Goal: Transaction & Acquisition: Purchase product/service

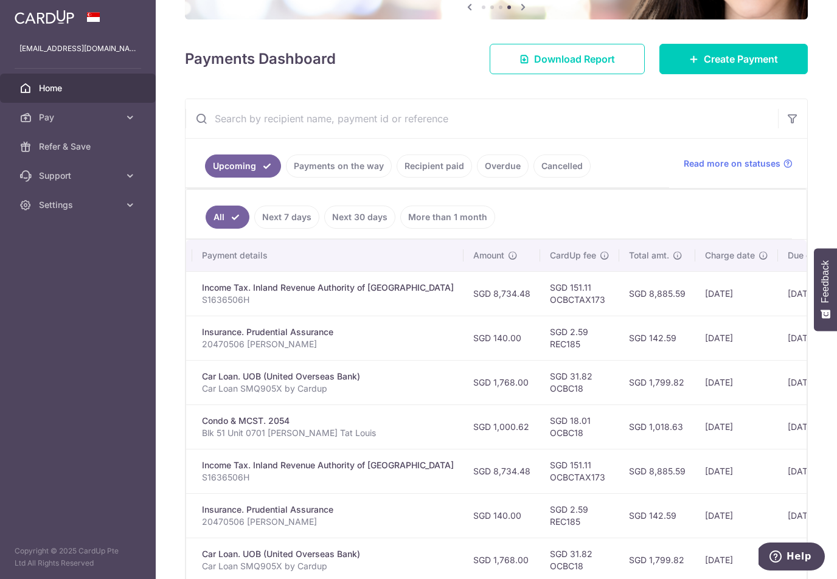
scroll to position [0, 235]
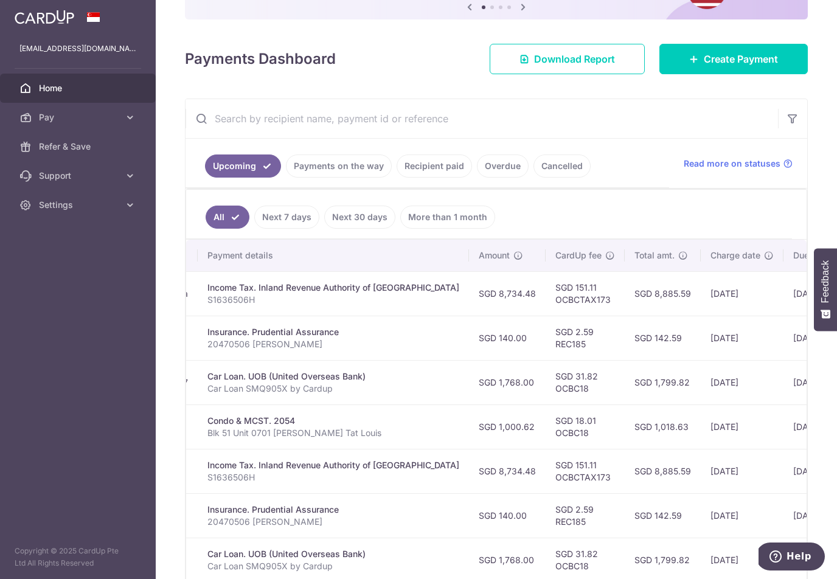
click at [449, 176] on link "Recipient paid" at bounding box center [434, 165] width 75 height 23
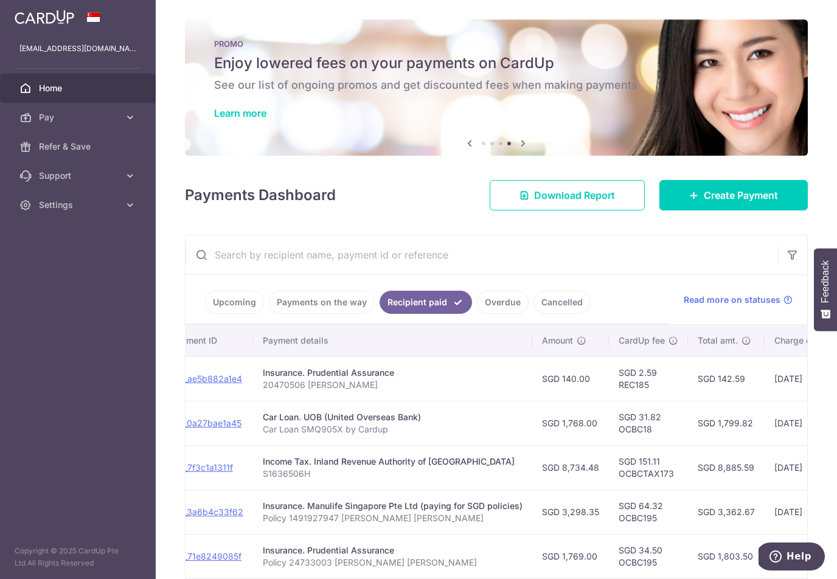
scroll to position [0, 0]
click at [239, 301] on link "Upcoming" at bounding box center [234, 302] width 59 height 23
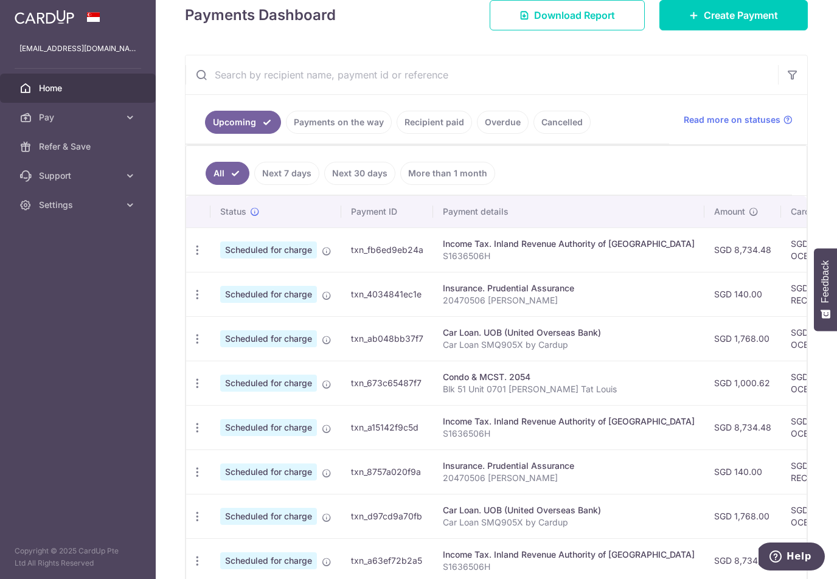
scroll to position [180, 0]
click at [111, 92] on span "Home" at bounding box center [79, 88] width 80 height 12
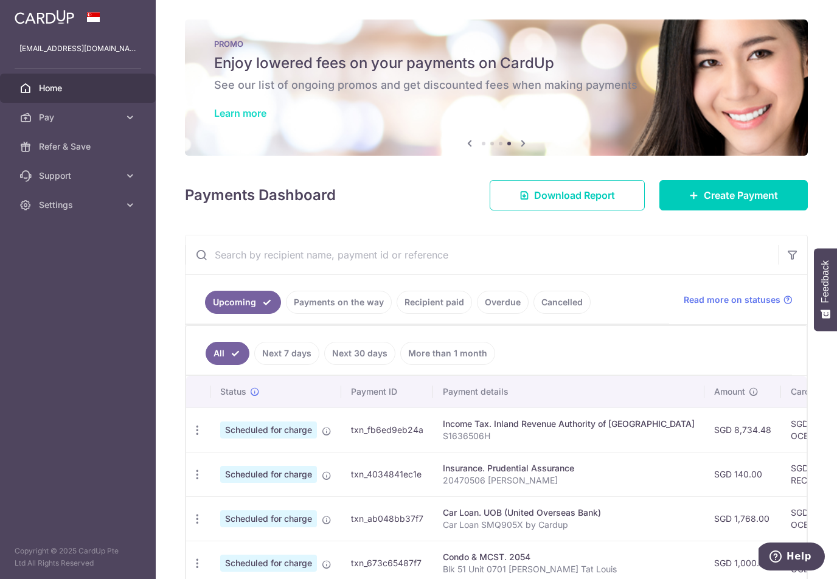
click at [248, 112] on link "Learn more" at bounding box center [240, 113] width 52 height 12
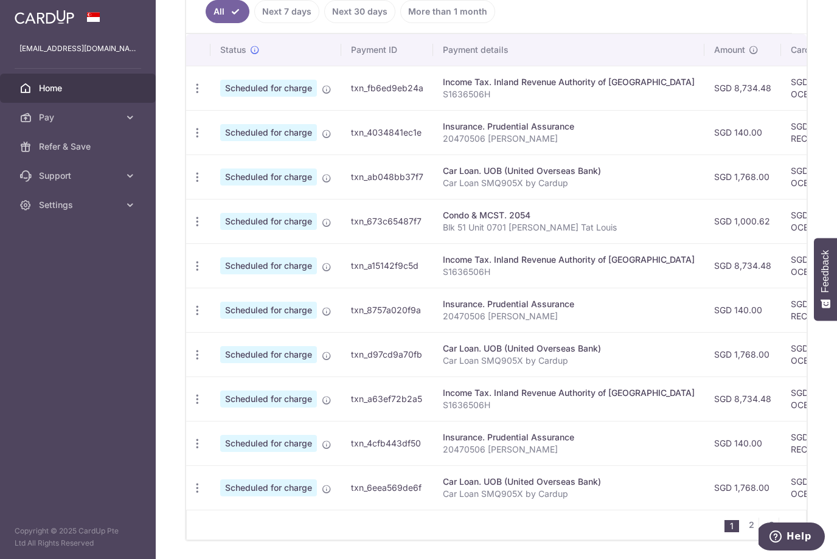
scroll to position [341, 0]
click at [745, 519] on link "2" at bounding box center [751, 525] width 15 height 15
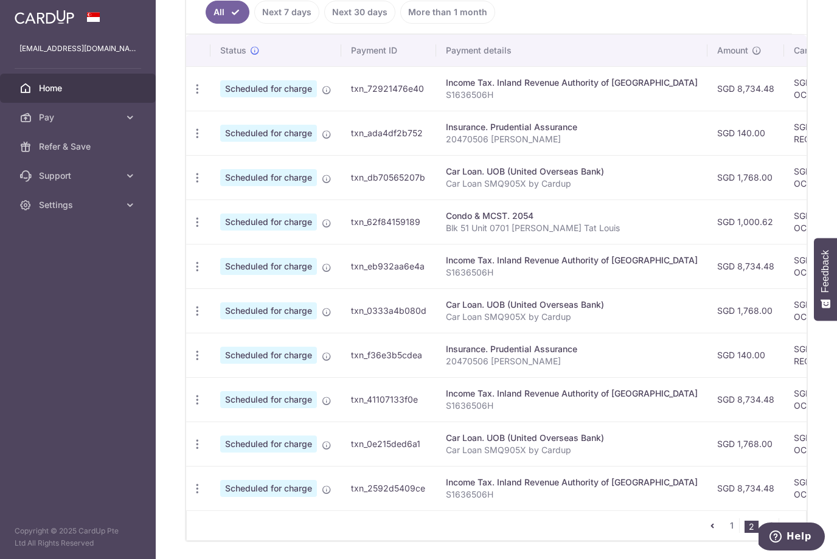
click at [767, 519] on link "3" at bounding box center [771, 525] width 15 height 15
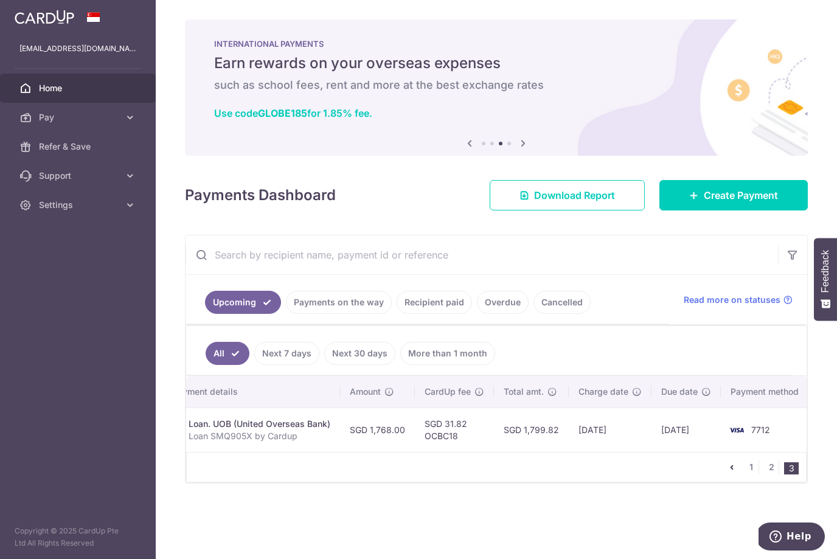
scroll to position [0, 266]
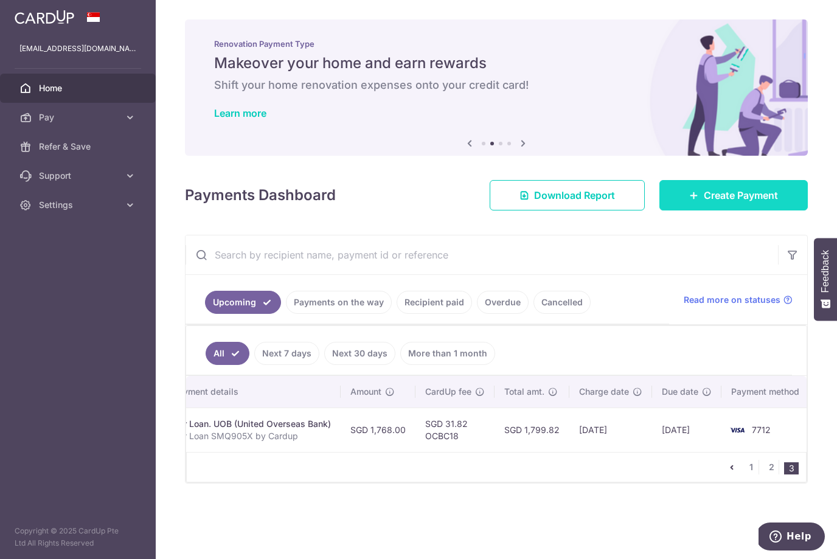
click at [732, 186] on link "Create Payment" at bounding box center [733, 195] width 148 height 30
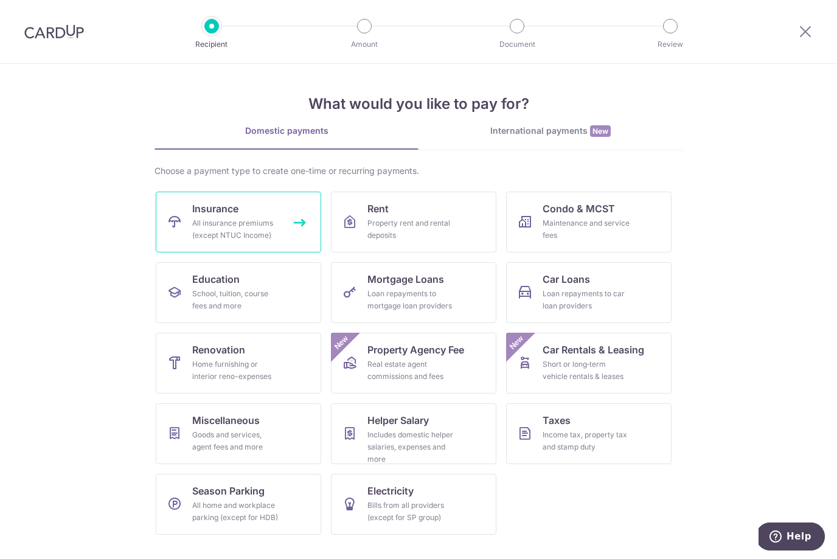
click at [267, 224] on div "All insurance premiums (except NTUC Income)" at bounding box center [236, 229] width 88 height 24
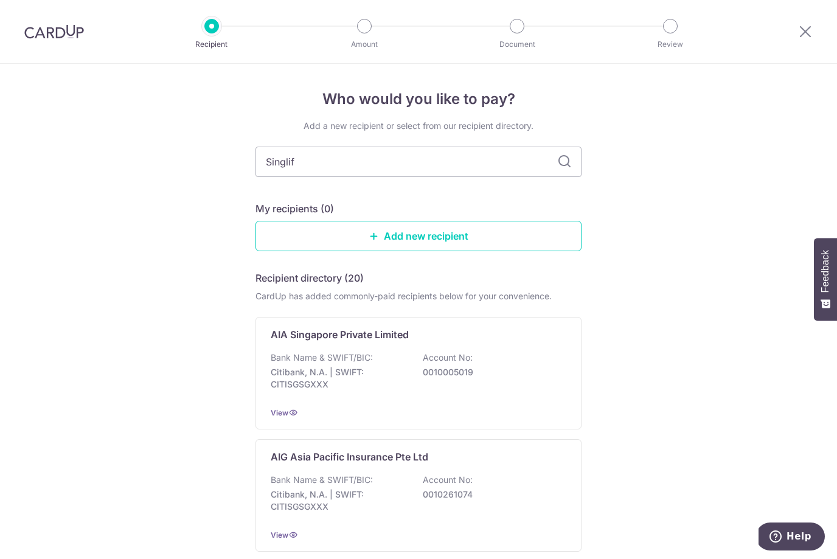
type input "Singlife"
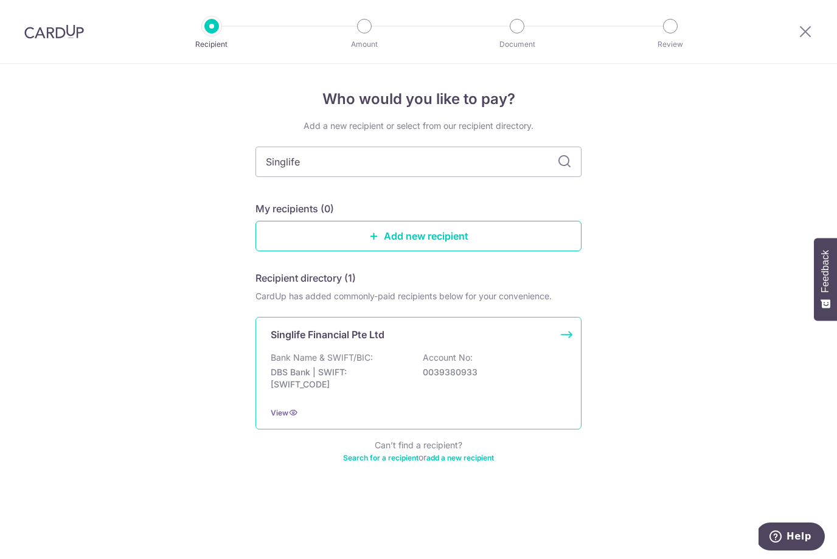
click at [462, 362] on p "Account No:" at bounding box center [448, 358] width 50 height 12
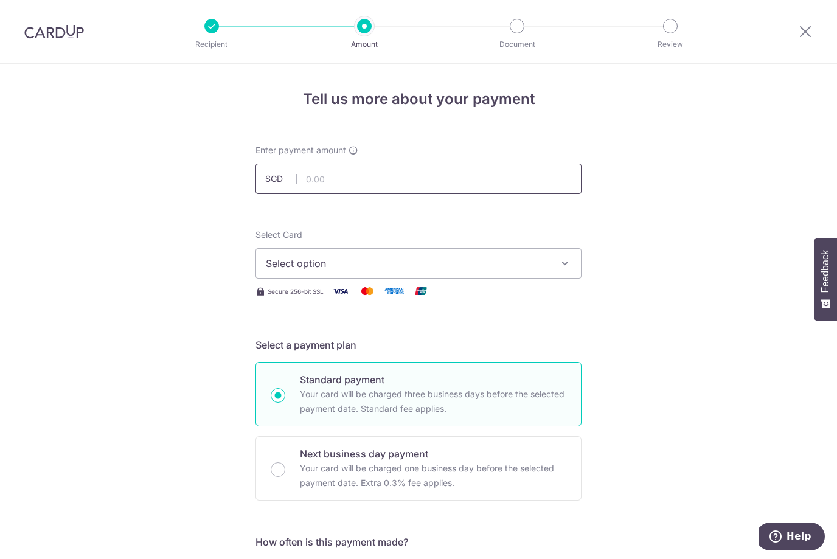
click at [459, 174] on input "text" at bounding box center [418, 179] width 326 height 30
click at [479, 256] on span "Select option" at bounding box center [407, 263] width 283 height 15
type input "1,868.00"
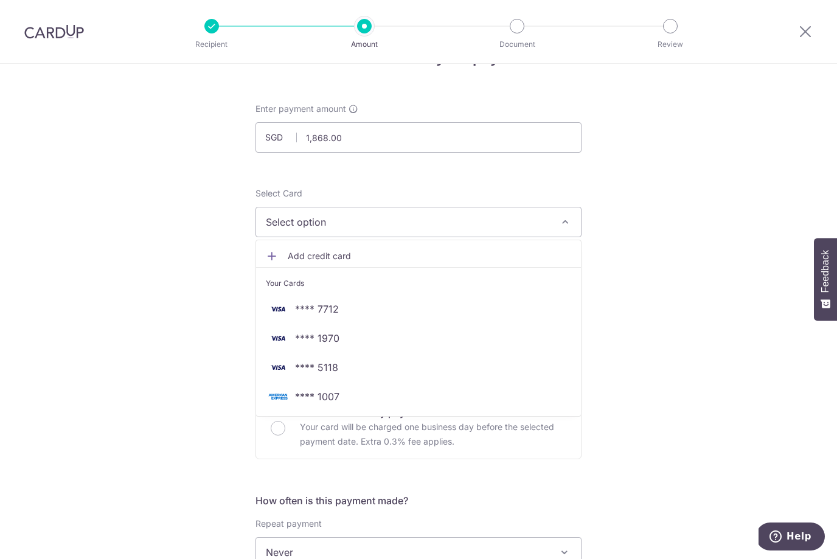
scroll to position [43, 0]
click at [330, 254] on span "Add credit card" at bounding box center [429, 254] width 283 height 12
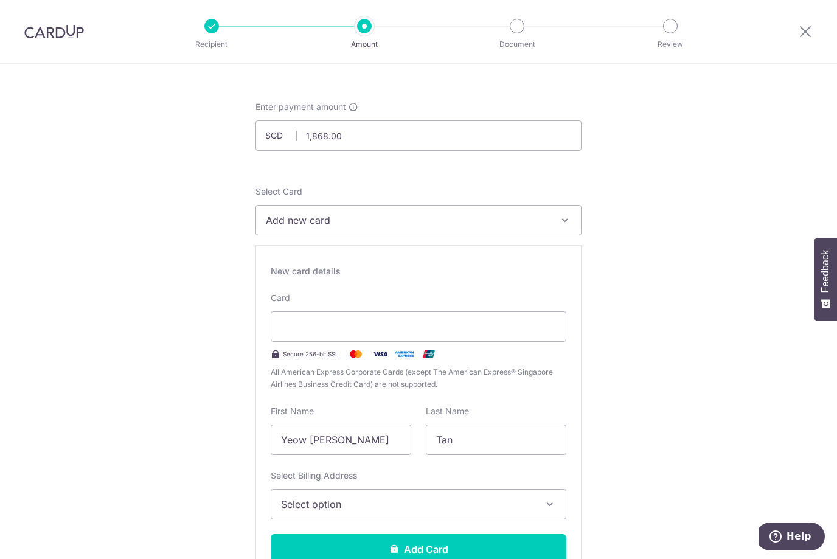
click at [575, 229] on button "Add new card" at bounding box center [418, 220] width 326 height 30
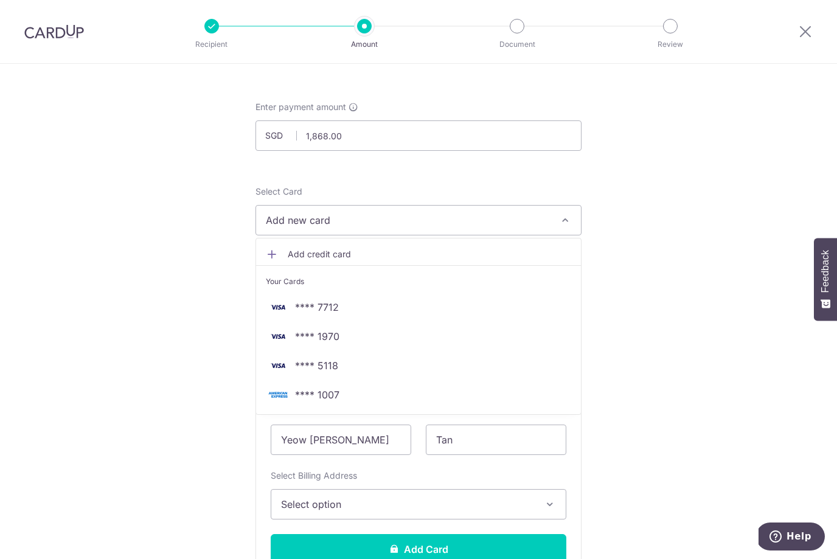
click at [347, 263] on link "Add credit card" at bounding box center [418, 254] width 325 height 22
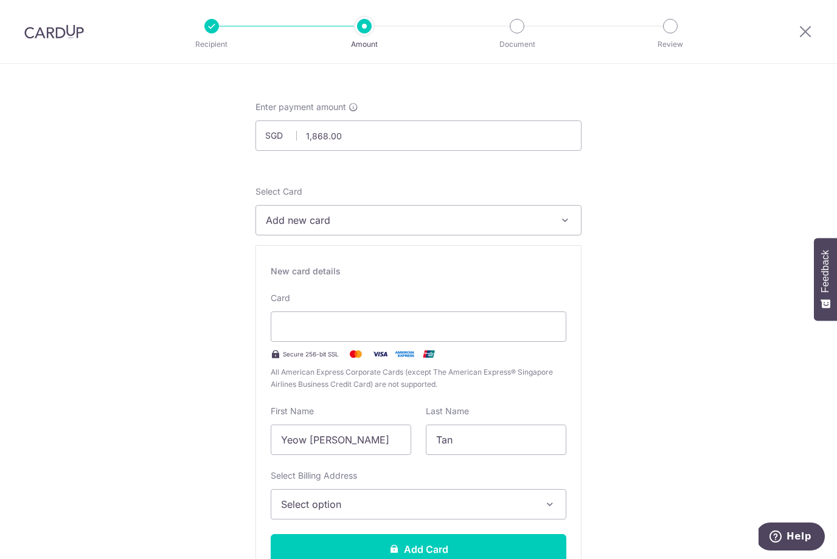
click at [563, 220] on icon "button" at bounding box center [565, 220] width 12 height 12
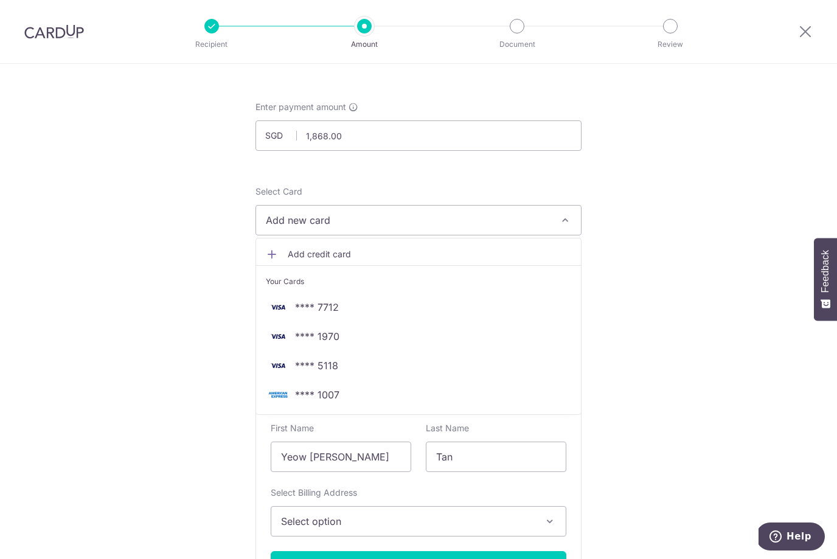
click at [373, 220] on div at bounding box center [418, 279] width 837 height 559
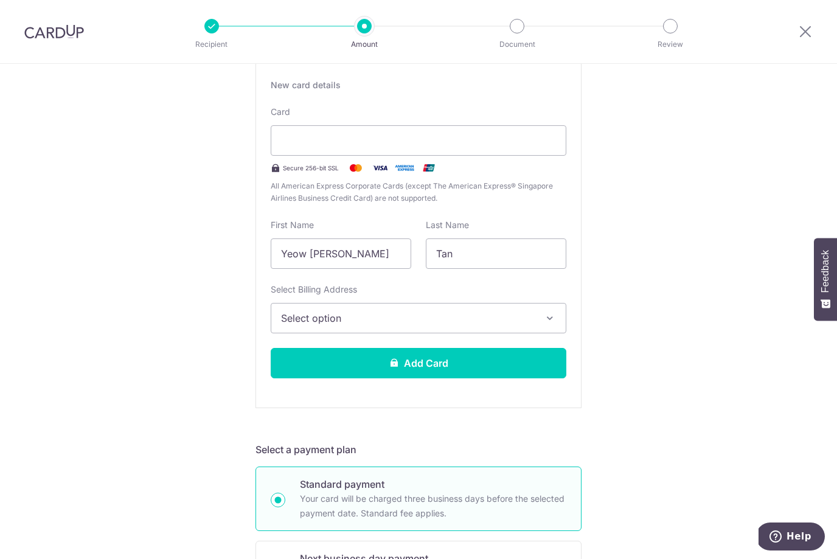
scroll to position [230, 0]
click at [542, 315] on button "Select option" at bounding box center [419, 317] width 296 height 30
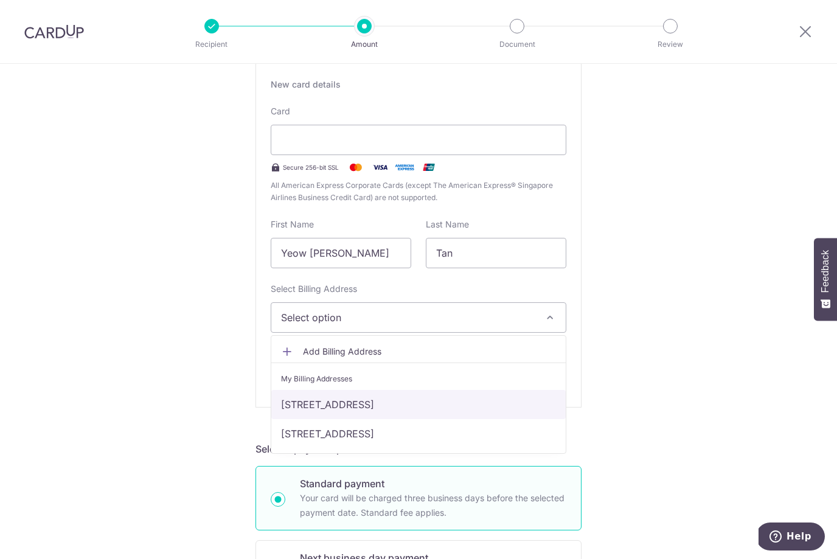
click at [517, 406] on link "51 JURONG EAST AVE 1, #07-01, Singapore, Singapore, Singapore-609782" at bounding box center [418, 404] width 294 height 29
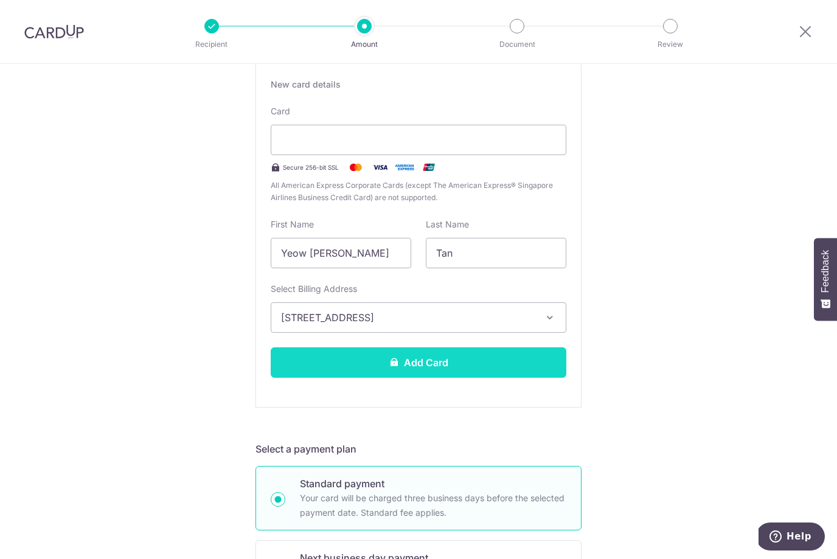
click at [529, 362] on button "Add Card" at bounding box center [419, 362] width 296 height 30
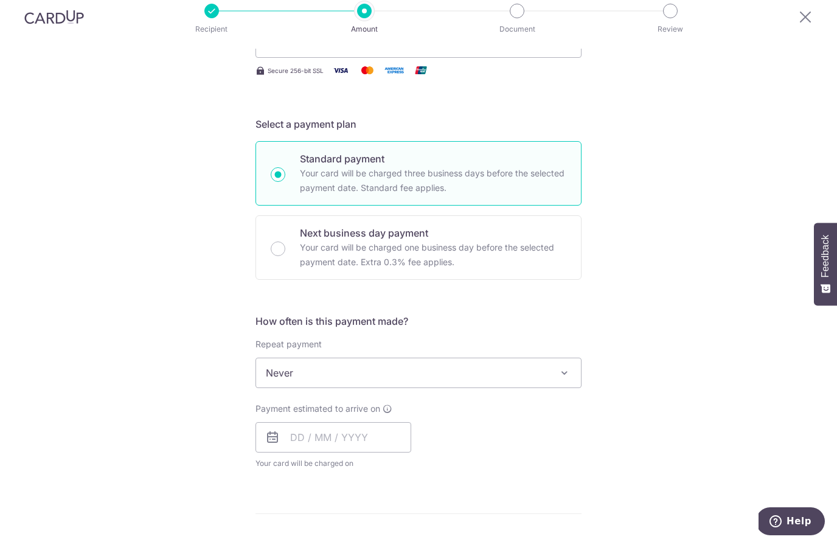
scroll to position [206, 0]
click at [299, 437] on input "text" at bounding box center [333, 452] width 156 height 30
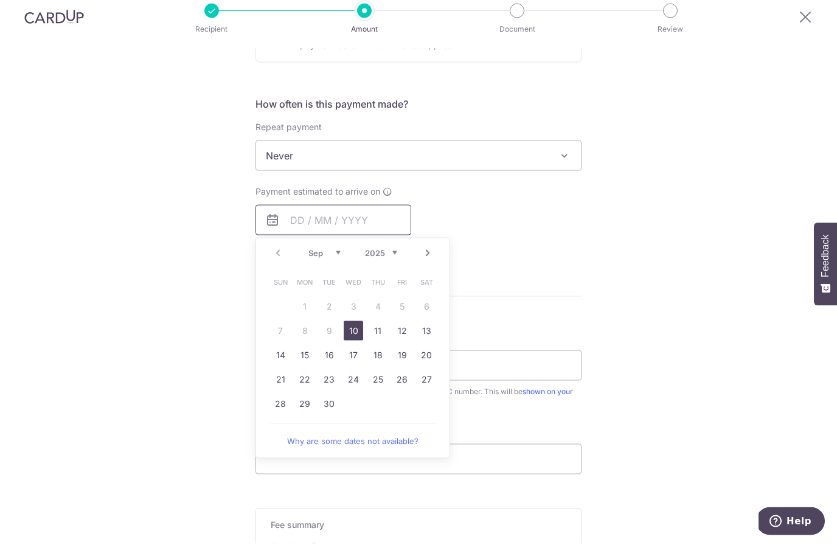
scroll to position [423, 0]
click at [379, 336] on link "11" at bounding box center [377, 345] width 19 height 19
type input "[DATE]"
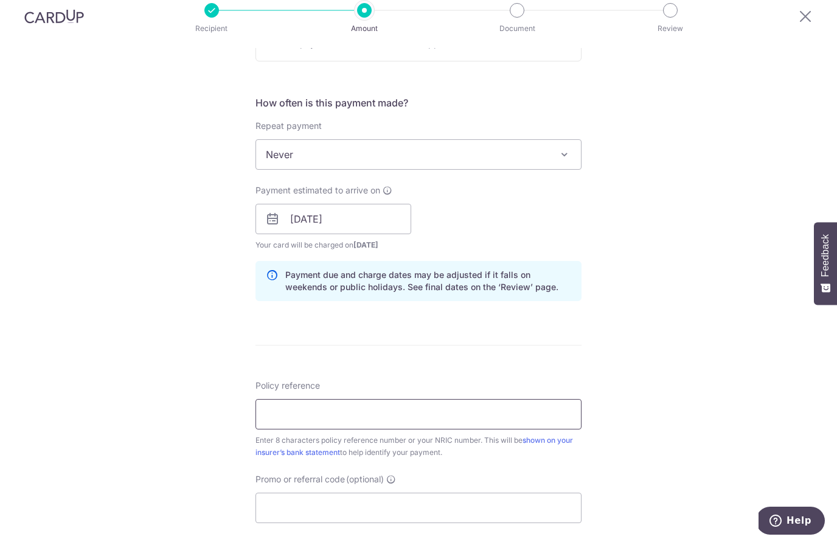
click at [369, 415] on input "Policy reference" at bounding box center [418, 430] width 326 height 30
type input "2"
type input "23488930"
click at [355, 508] on input "Promo or referral code (optional)" at bounding box center [418, 523] width 326 height 30
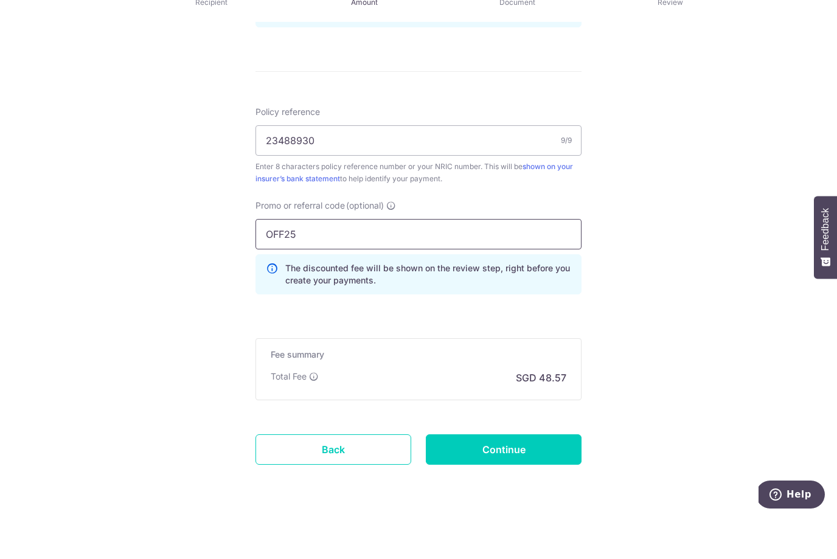
scroll to position [670, 0]
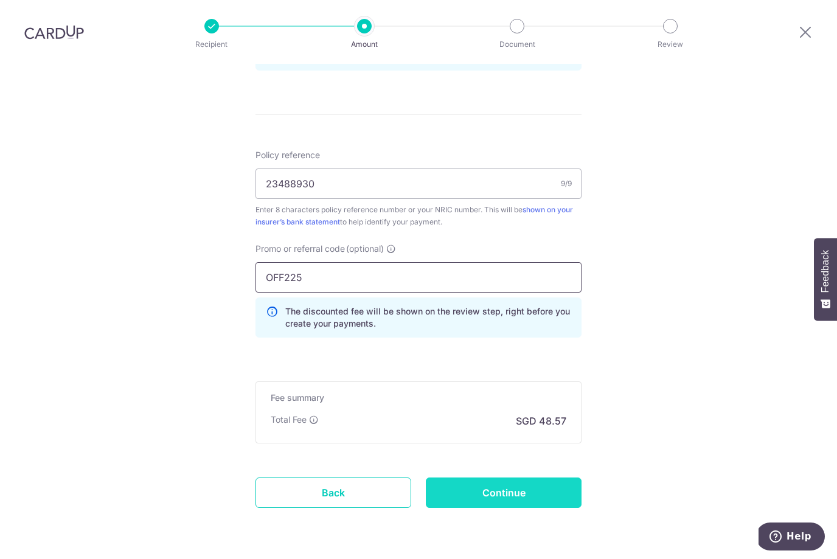
type input "OFF225"
click at [557, 477] on input "Continue" at bounding box center [504, 492] width 156 height 30
type input "Create Schedule"
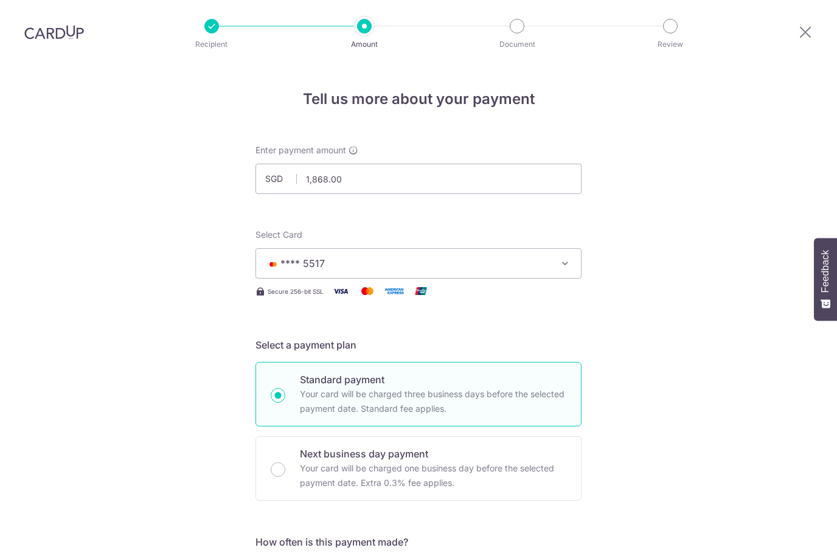
scroll to position [699, 0]
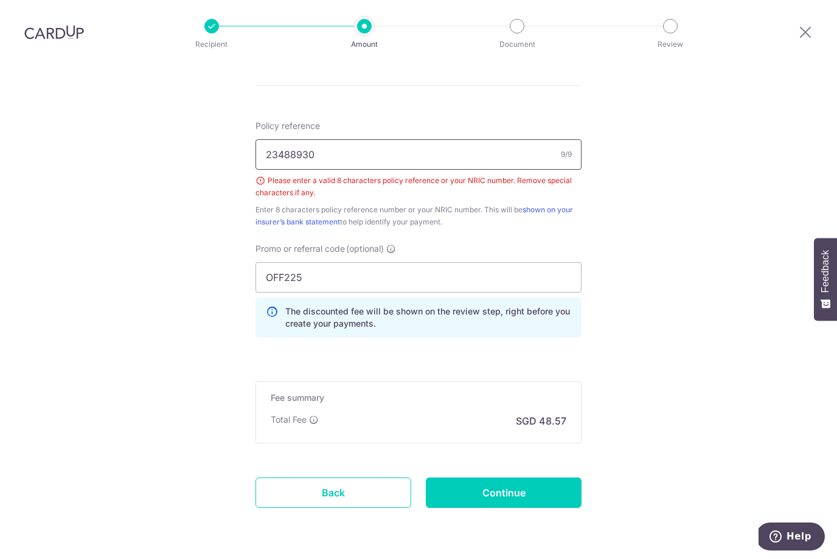
click at [322, 139] on input "23488930" at bounding box center [418, 154] width 326 height 30
type input "23488930"
click at [504, 477] on input "Continue" at bounding box center [504, 492] width 156 height 30
type input "Create Schedule"
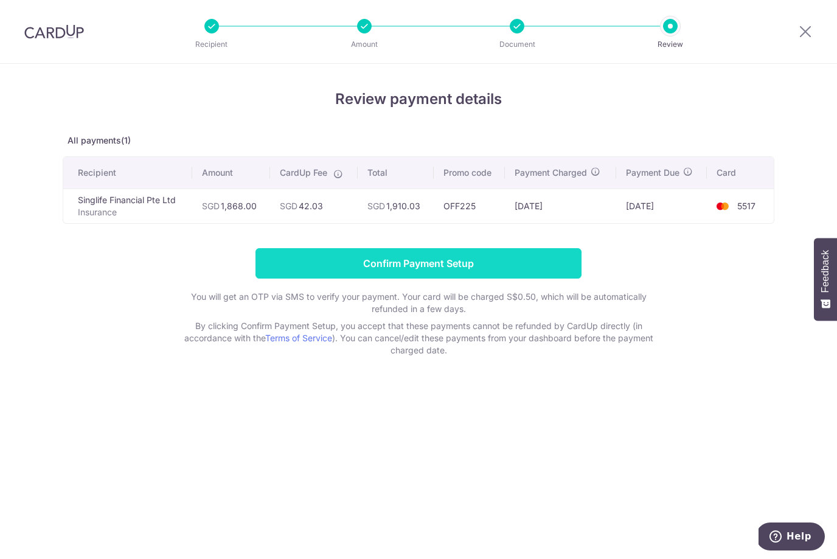
click at [449, 263] on input "Confirm Payment Setup" at bounding box center [418, 263] width 326 height 30
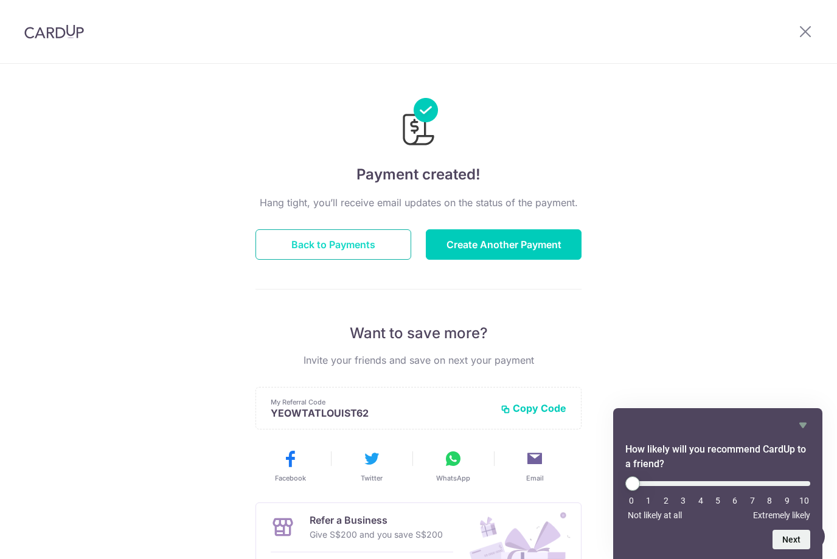
click at [359, 242] on button "Back to Payments" at bounding box center [333, 244] width 156 height 30
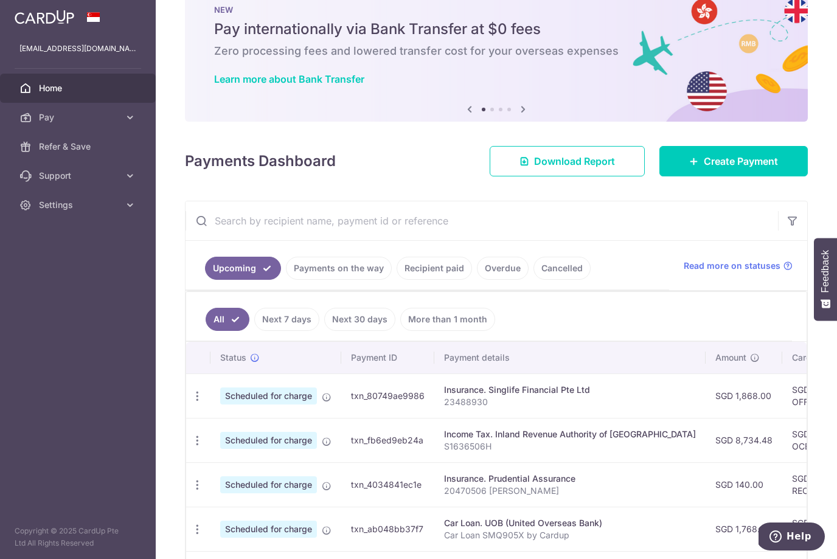
scroll to position [50, 0]
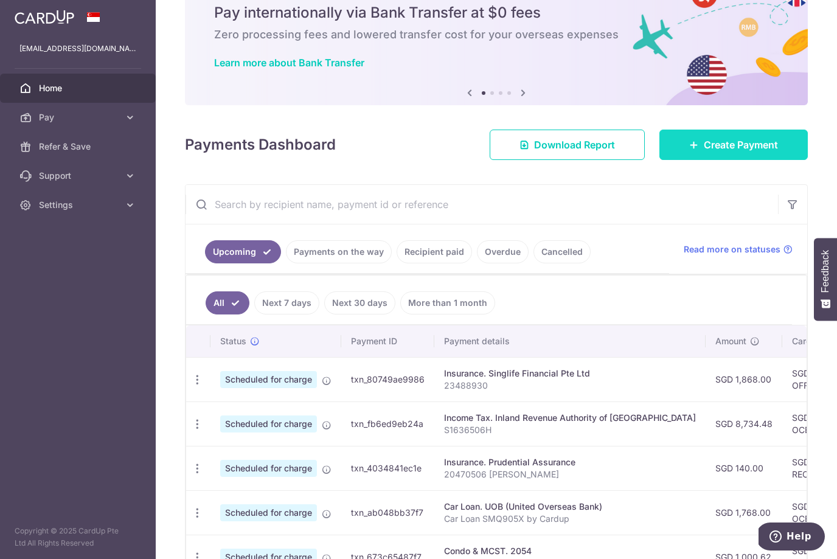
click at [719, 145] on span "Create Payment" at bounding box center [741, 144] width 74 height 15
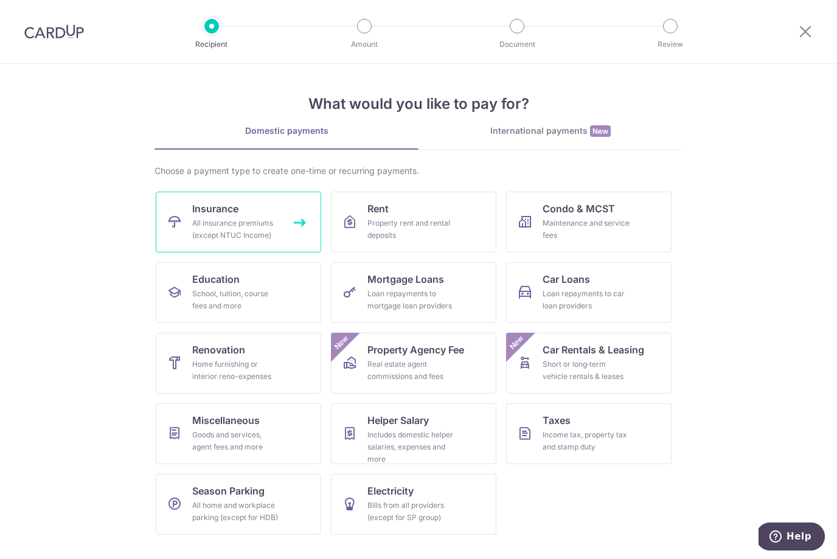
click at [277, 222] on div "All insurance premiums (except NTUC Income)" at bounding box center [236, 229] width 88 height 24
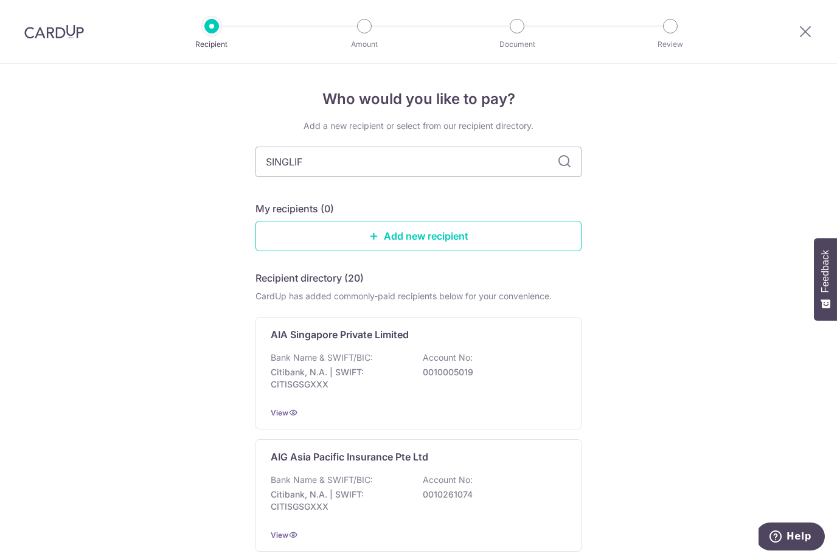
type input "SINGLIFE"
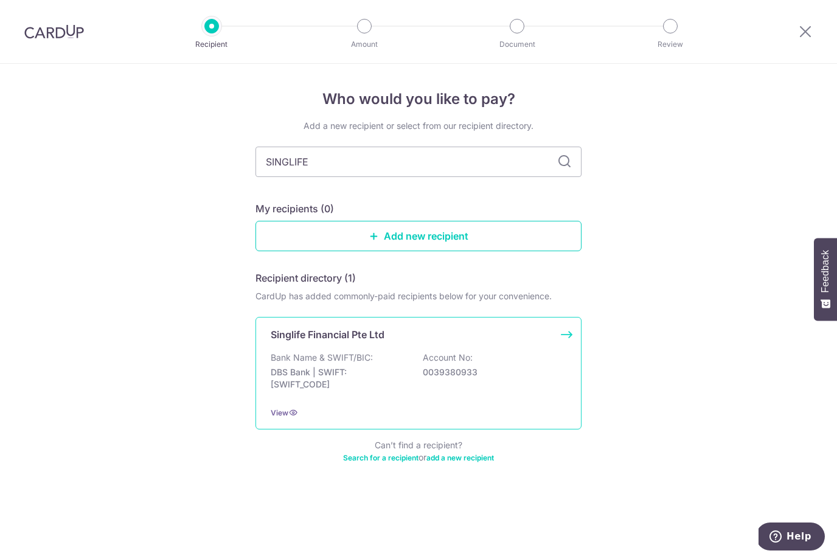
click at [423, 362] on p "Account No:" at bounding box center [448, 358] width 50 height 12
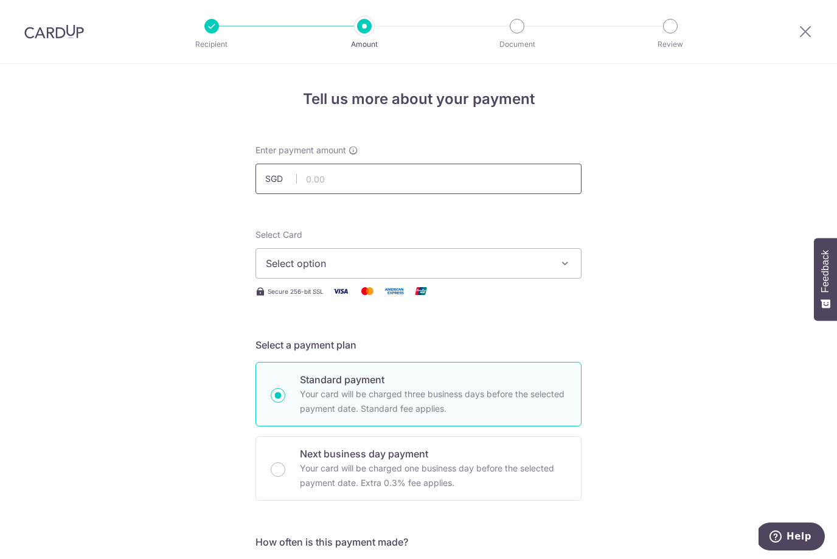
click at [400, 182] on input "text" at bounding box center [418, 179] width 326 height 30
click at [339, 265] on span "Select option" at bounding box center [407, 263] width 283 height 15
type input "1,558.00"
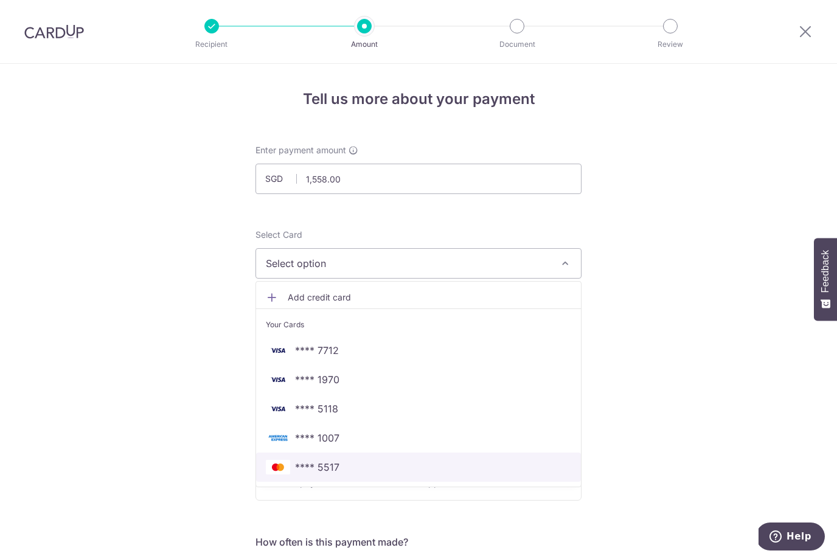
click at [326, 463] on span "**** 5517" at bounding box center [317, 467] width 44 height 15
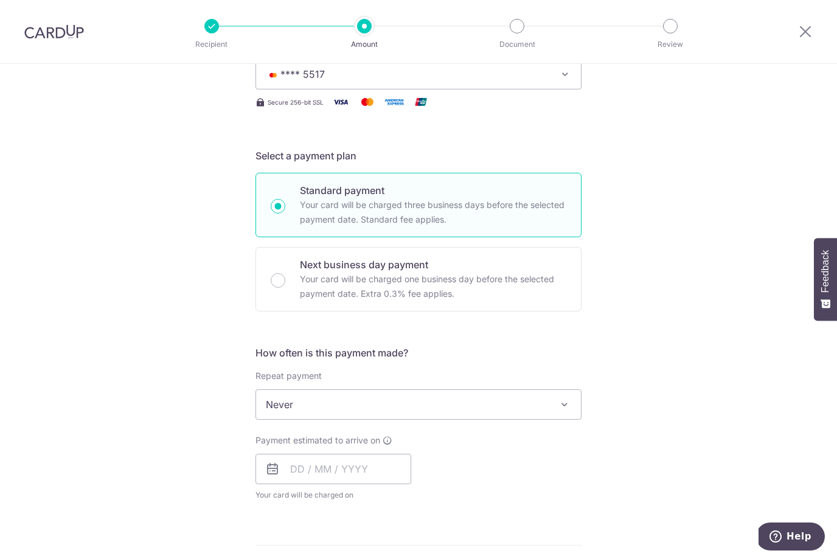
scroll to position [199, 0]
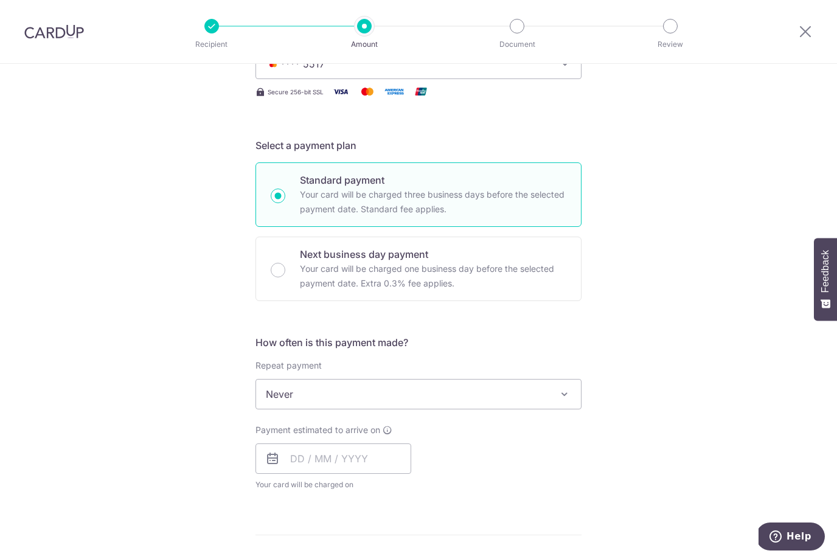
click at [558, 393] on span at bounding box center [564, 394] width 15 height 15
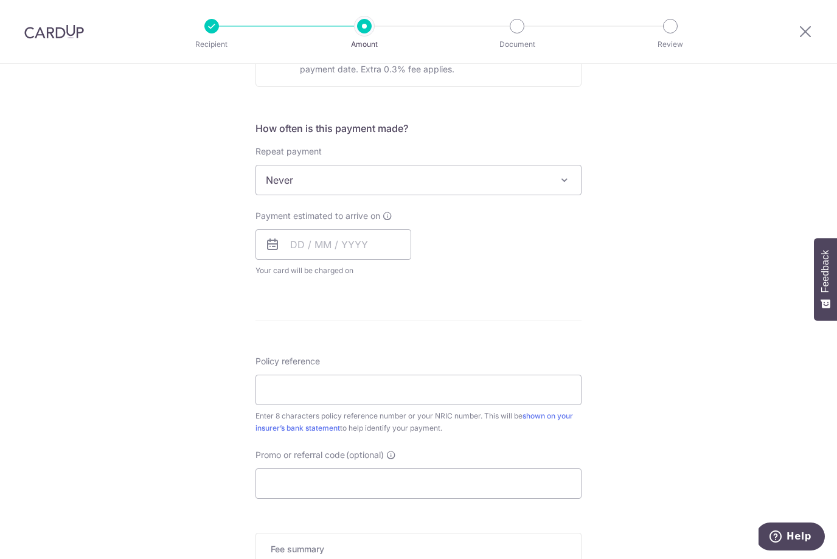
scroll to position [432, 0]
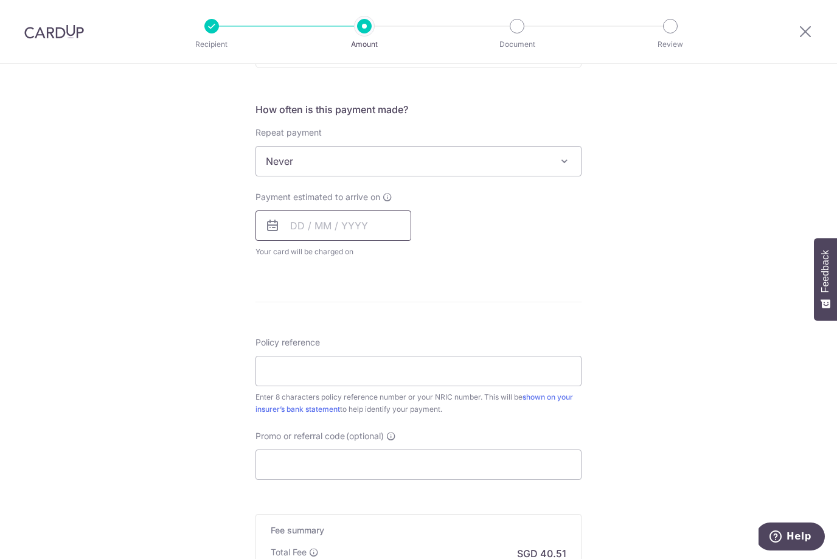
click at [296, 226] on input "text" at bounding box center [333, 225] width 156 height 30
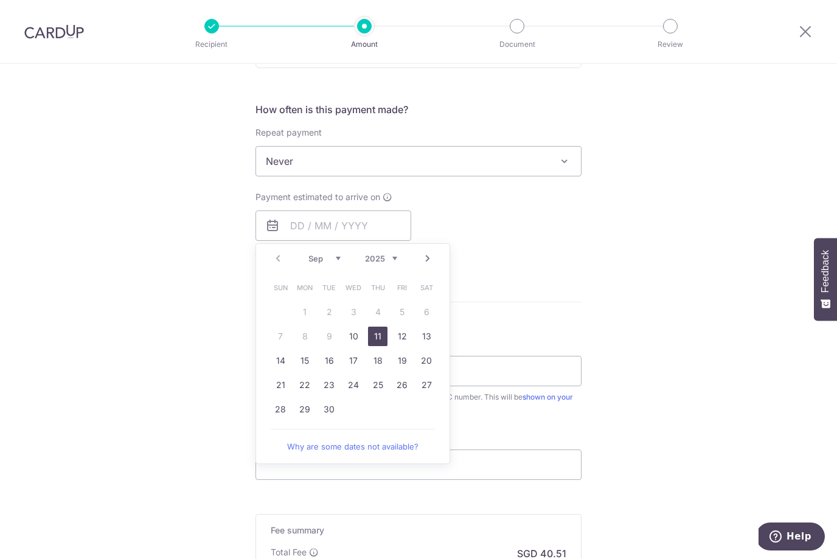
click at [384, 337] on link "11" at bounding box center [377, 336] width 19 height 19
type input "[DATE]"
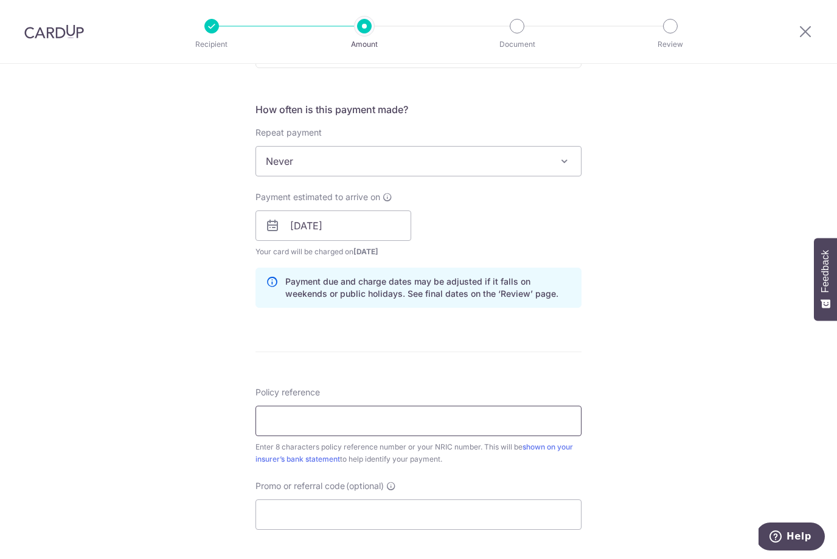
click at [406, 418] on input "Policy reference" at bounding box center [418, 421] width 326 height 30
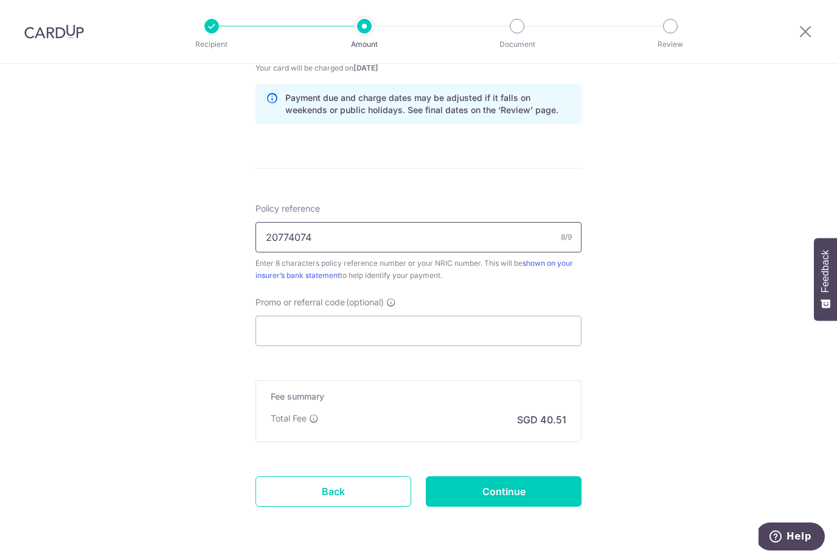
scroll to position [615, 0]
type input "20774074"
click at [342, 325] on input "Promo or referral code (optional)" at bounding box center [418, 332] width 326 height 30
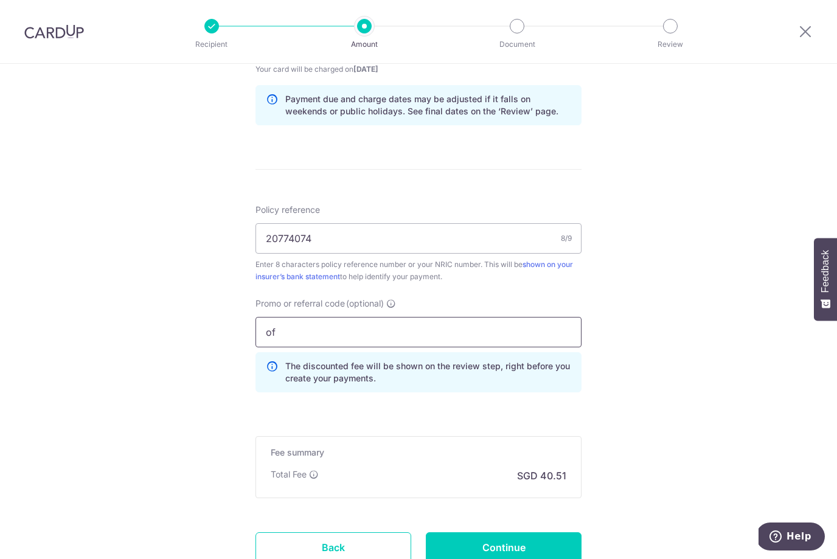
type input "o"
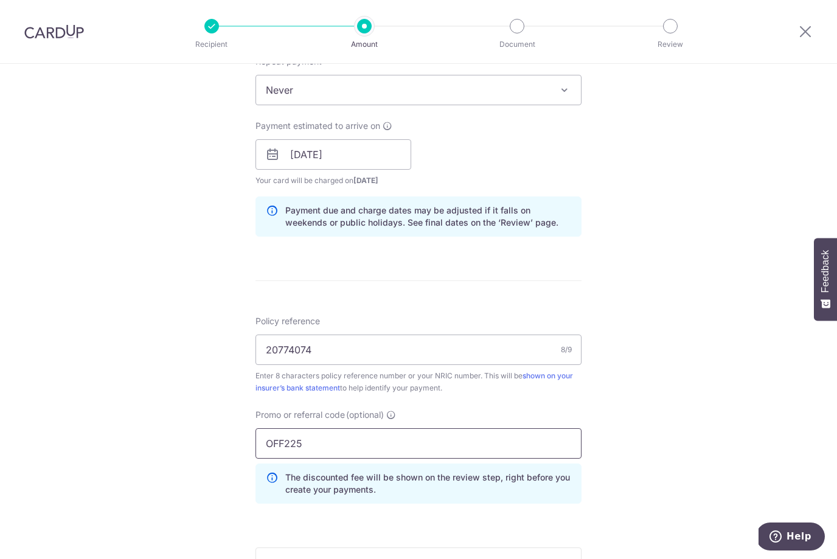
scroll to position [502, 0]
type input "OFF225"
click at [674, 317] on div "Tell us more about your payment Enter payment amount SGD 1,558.00 1558.00 Selec…" at bounding box center [418, 164] width 837 height 1205
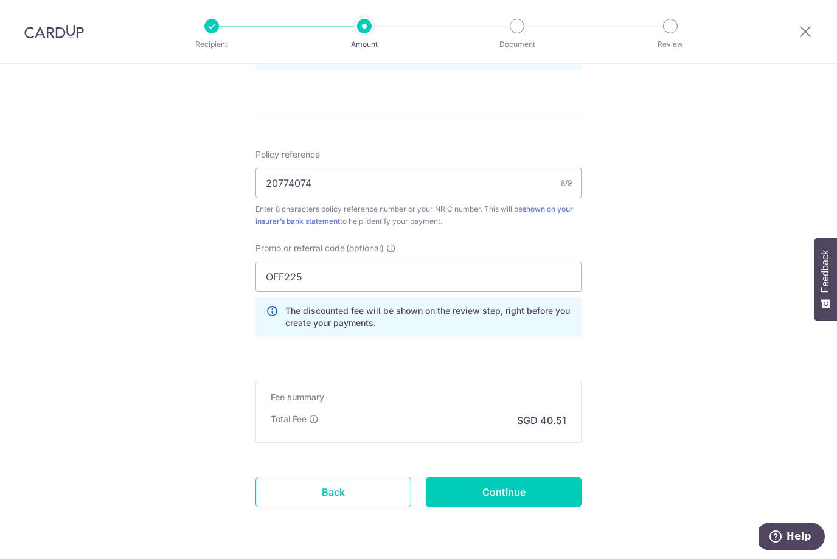
scroll to position [670, 0]
click at [538, 492] on input "Continue" at bounding box center [504, 492] width 156 height 30
type input "Create Schedule"
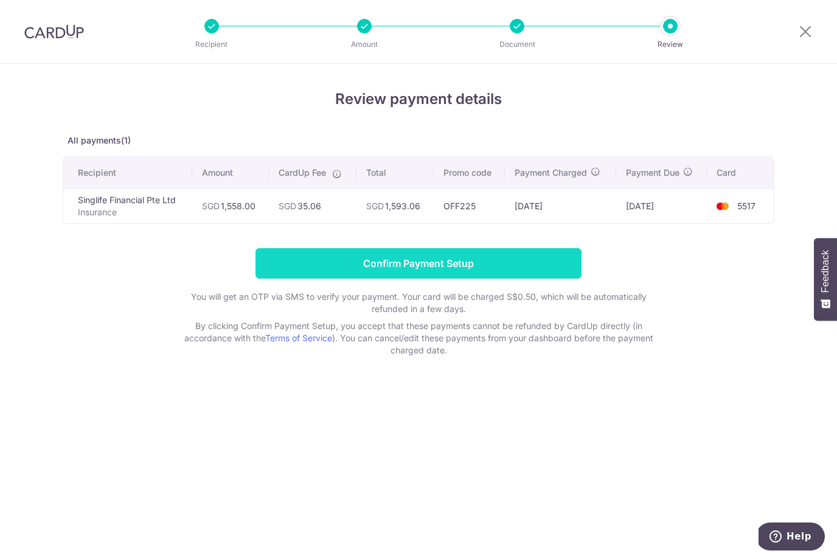
click at [440, 262] on input "Confirm Payment Setup" at bounding box center [418, 263] width 326 height 30
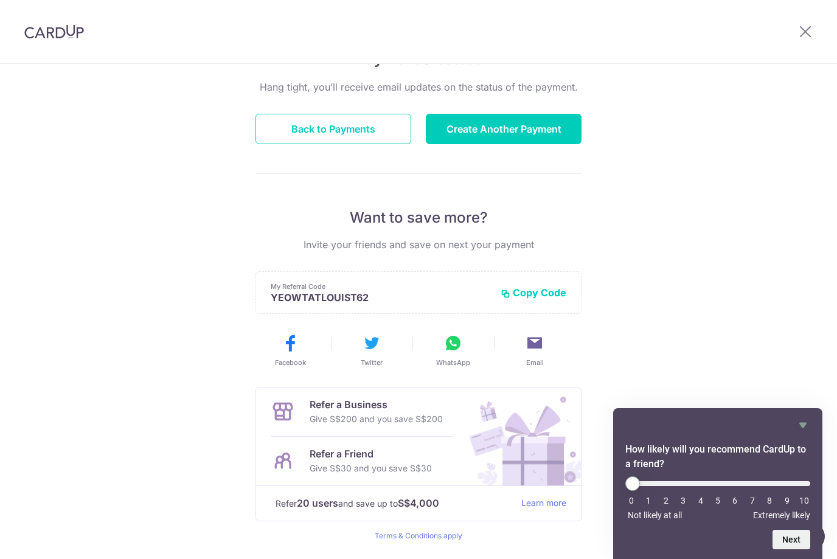
scroll to position [115, 0]
click at [807, 29] on icon at bounding box center [805, 31] width 15 height 15
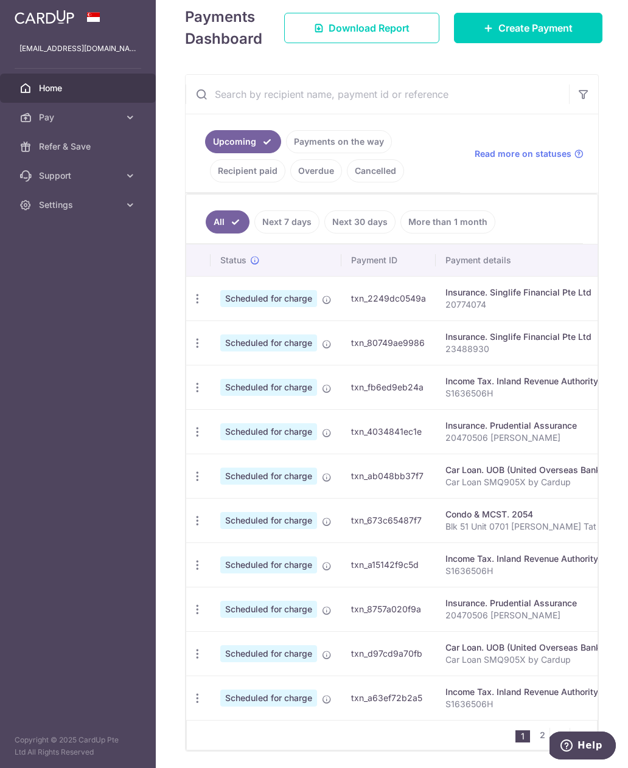
scroll to position [189, 0]
